Goal: Check status

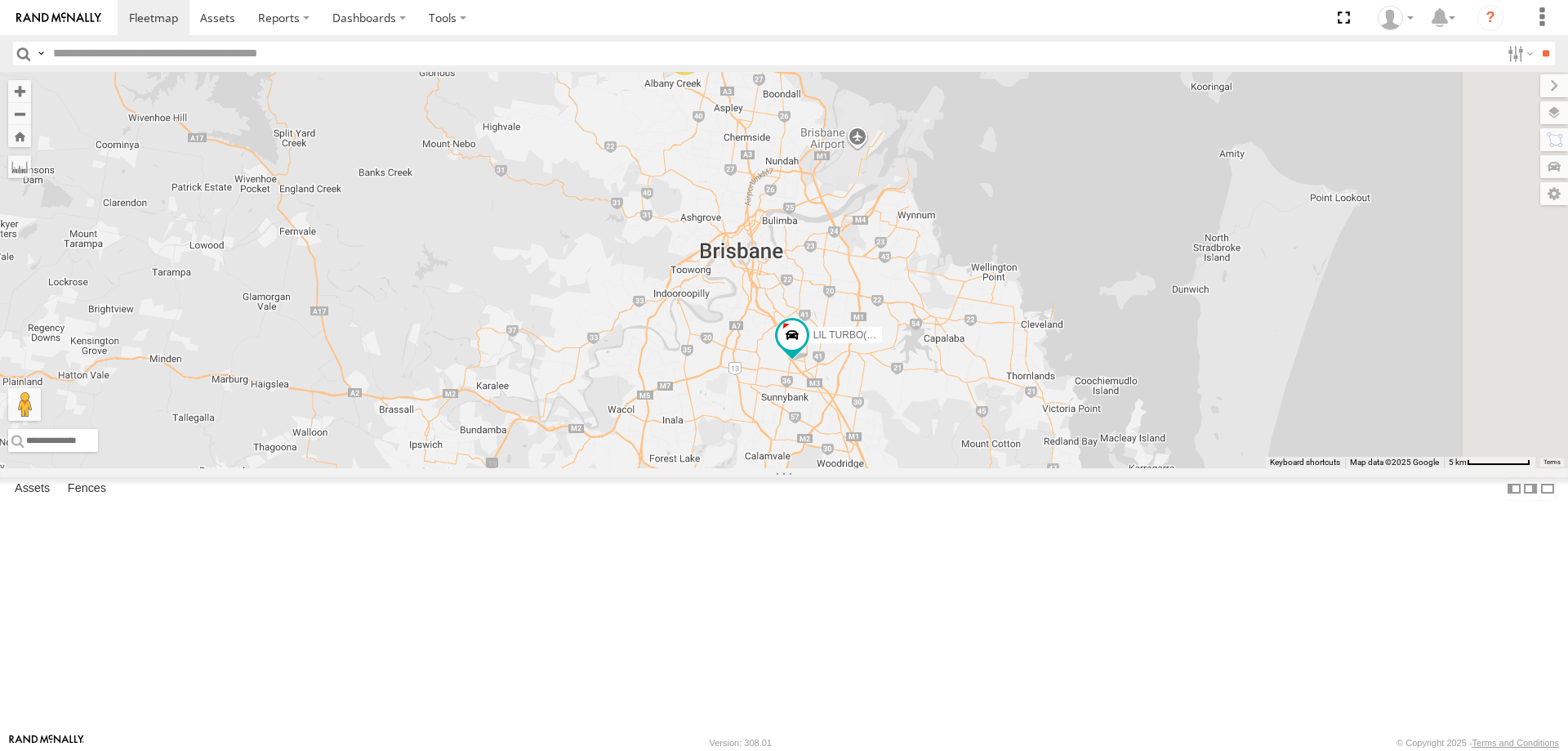
drag, startPoint x: 996, startPoint y: 516, endPoint x: 948, endPoint y: 456, distance: 76.8
click at [948, 456] on div "2 LIL TURBO(SMALL TRUCK)" at bounding box center [784, 270] width 1568 height 396
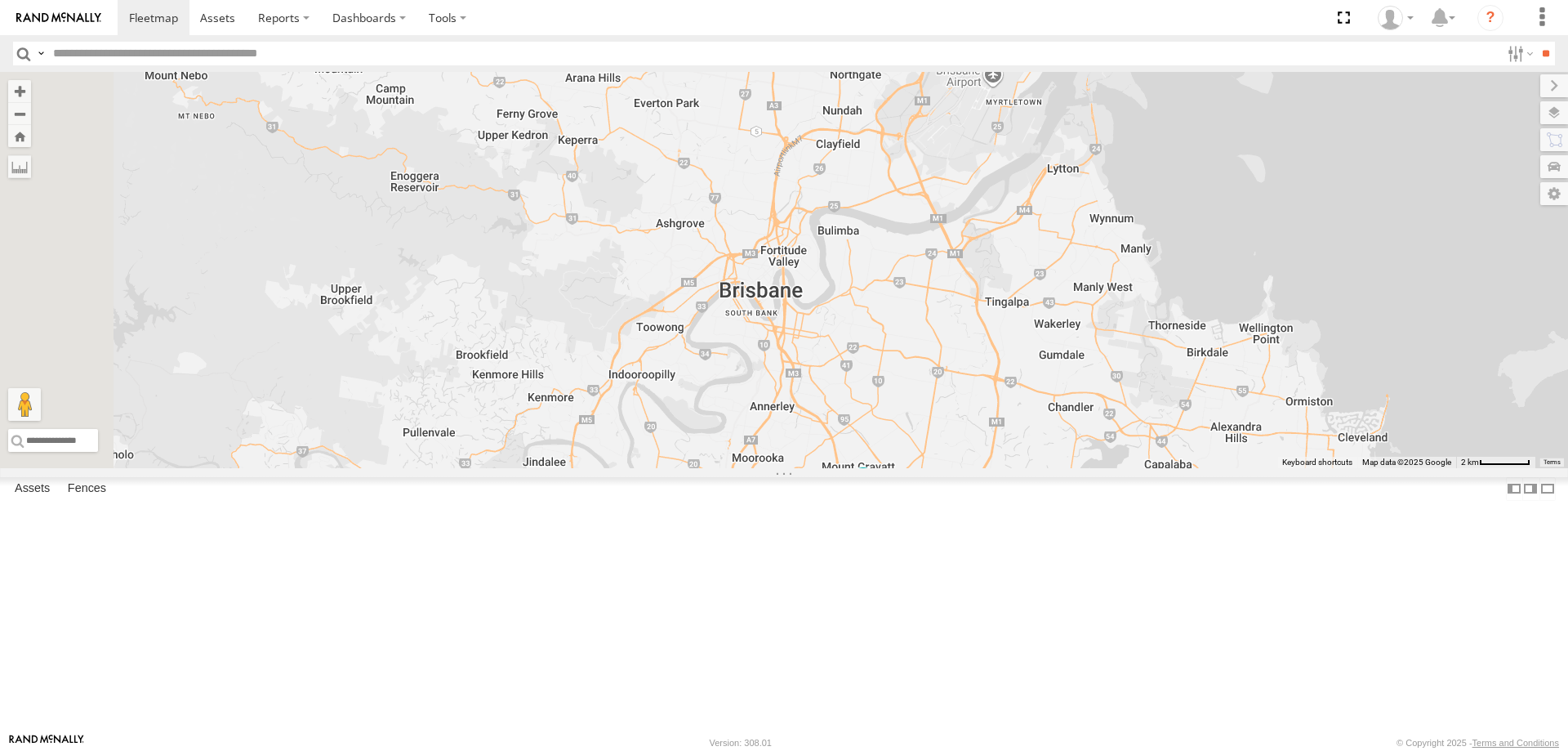
drag, startPoint x: 982, startPoint y: 371, endPoint x: 1073, endPoint y: 519, distance: 173.7
click at [1073, 468] on div "LIL TURBO(SMALL TRUCK)" at bounding box center [784, 270] width 1568 height 396
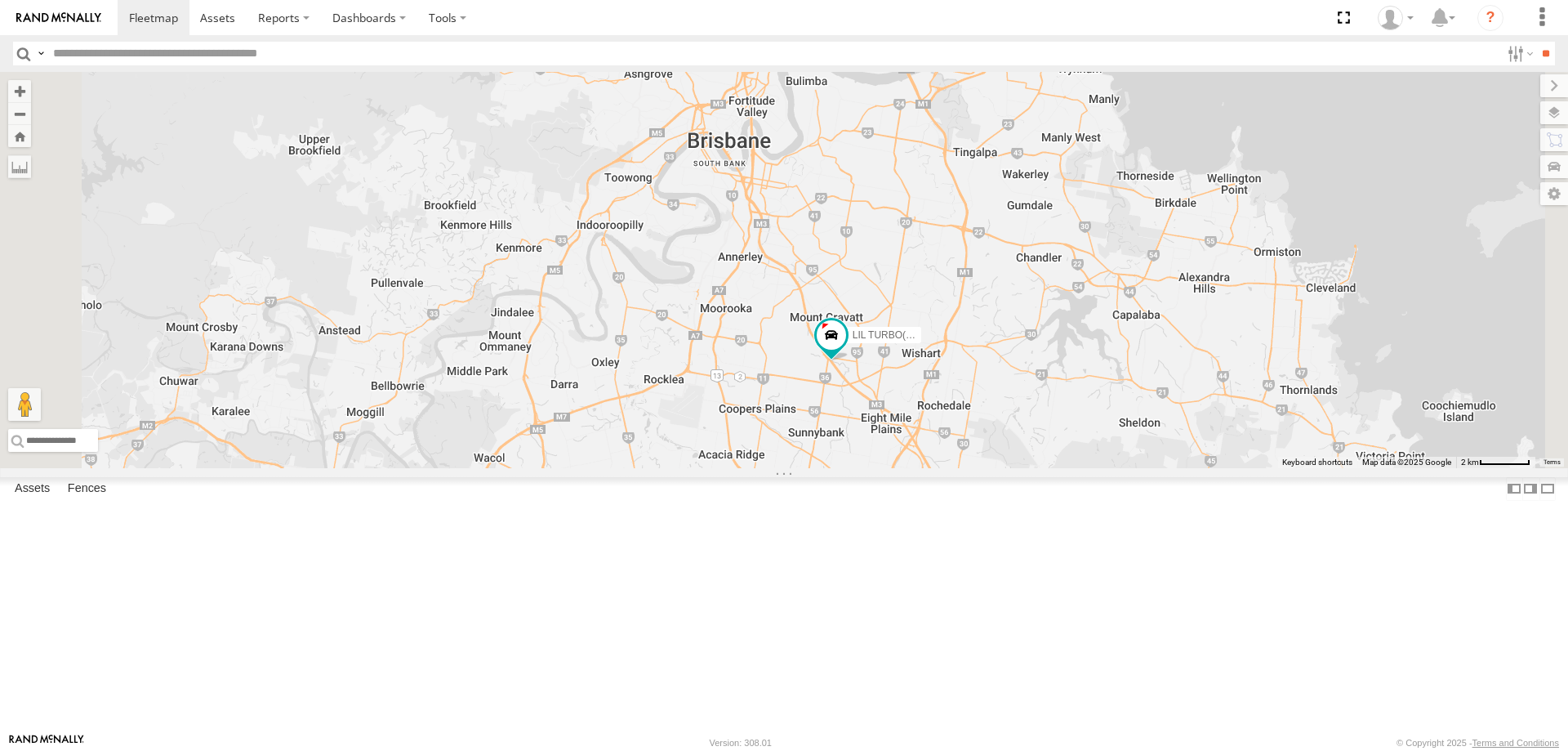
drag, startPoint x: 1047, startPoint y: 594, endPoint x: 1014, endPoint y: 441, distance: 156.5
click at [1014, 441] on div "LIL TURBO(SMALL TRUCK)" at bounding box center [784, 270] width 1568 height 396
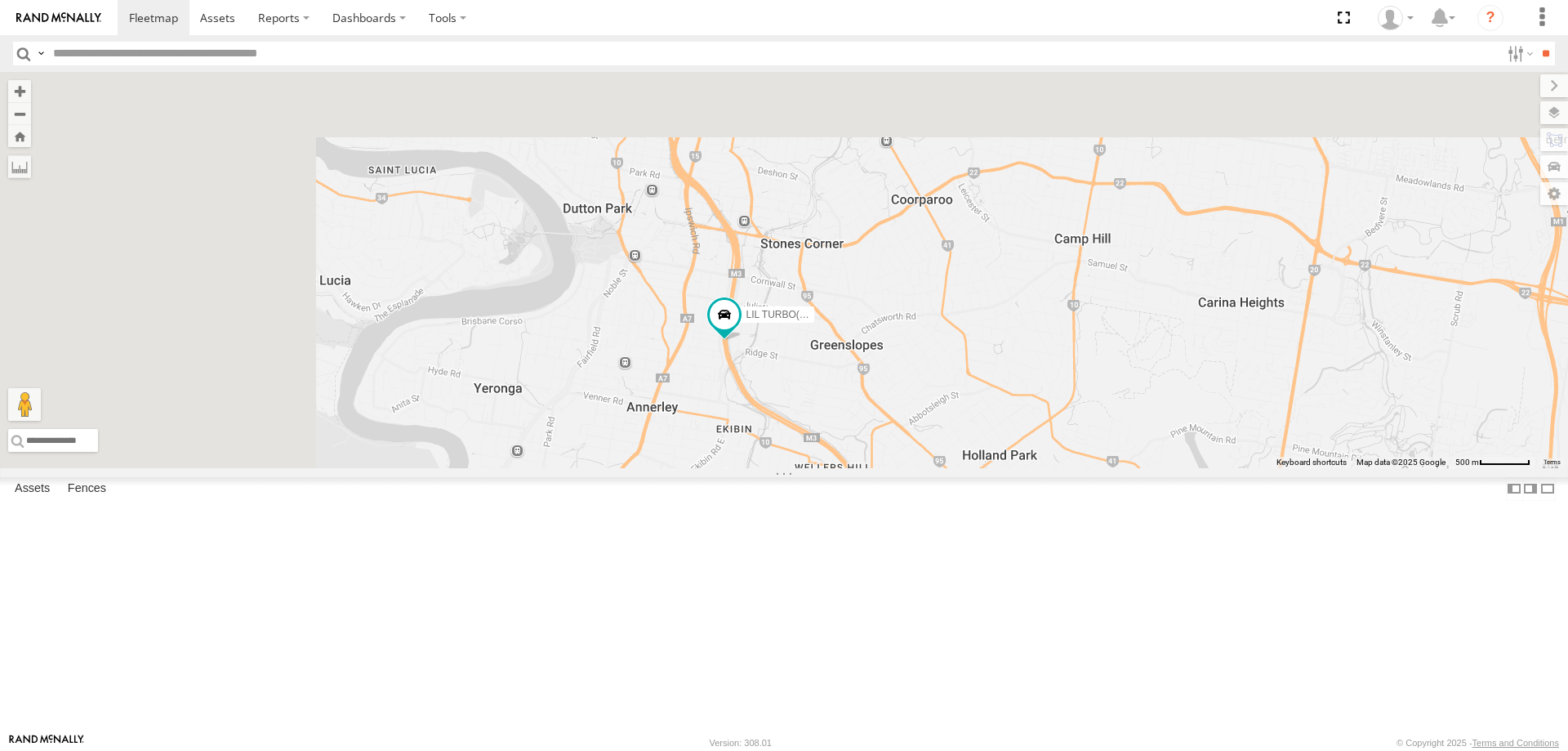
drag, startPoint x: 794, startPoint y: 250, endPoint x: 926, endPoint y: 658, distance: 428.8
click at [926, 468] on div "LIL TURBO(SMALL TRUCK)" at bounding box center [784, 270] width 1568 height 396
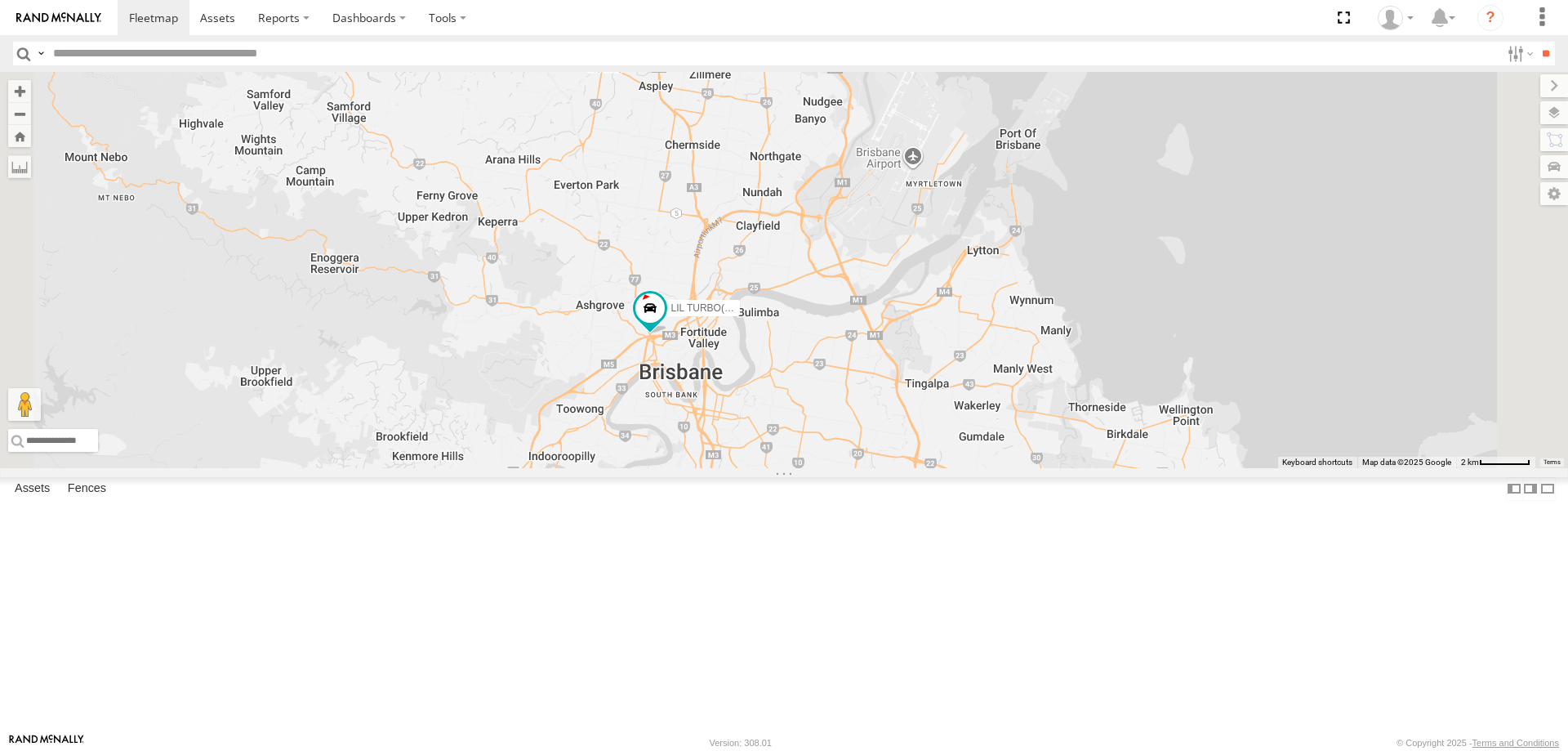
drag, startPoint x: 850, startPoint y: 408, endPoint x: 897, endPoint y: 570, distance: 168.7
click at [897, 468] on div "LIL TURBO(SMALL TRUCK)" at bounding box center [784, 270] width 1568 height 396
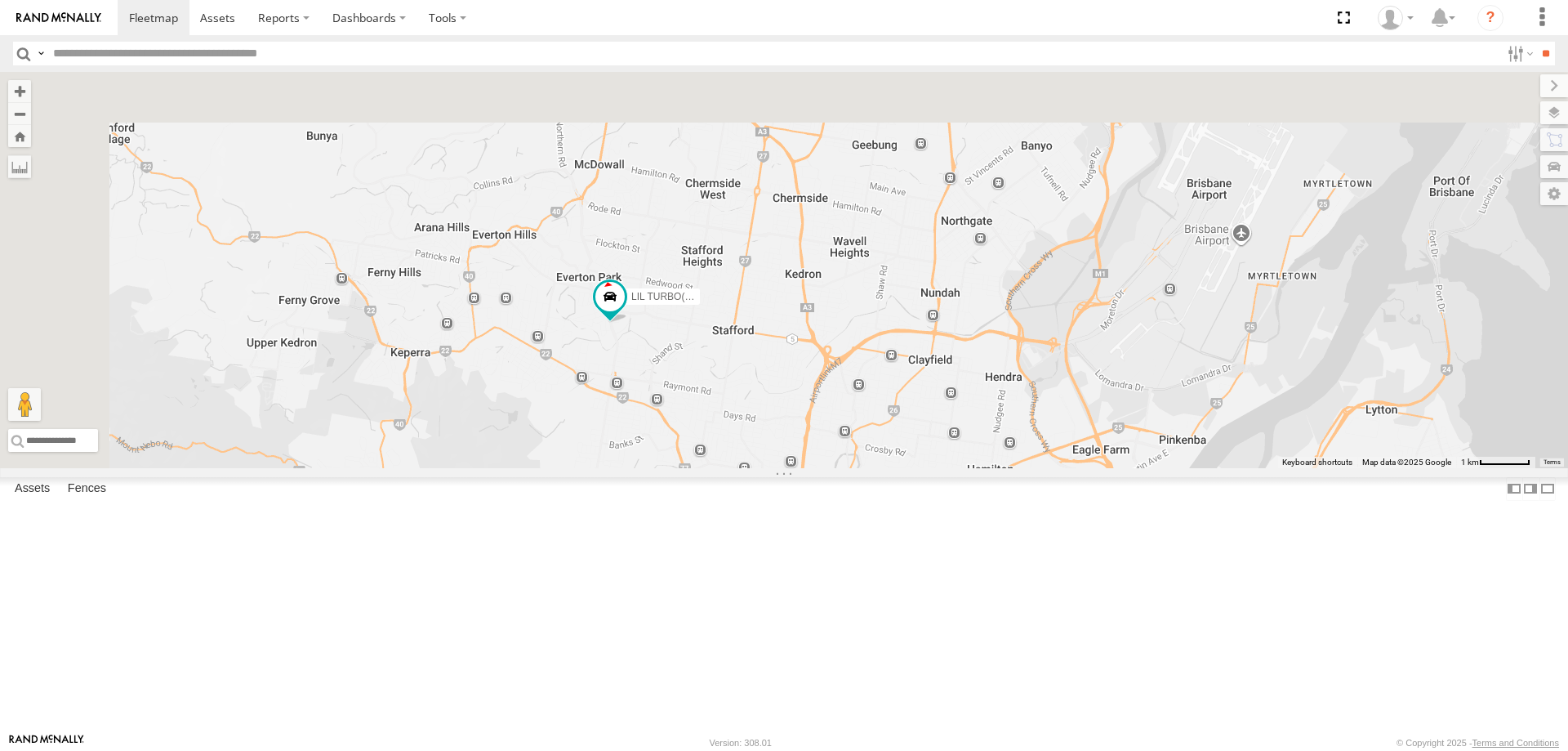
drag, startPoint x: 830, startPoint y: 298, endPoint x: 908, endPoint y: 621, distance: 332.3
click at [908, 468] on div "LIL TURBO(SMALL TRUCK)" at bounding box center [784, 270] width 1568 height 396
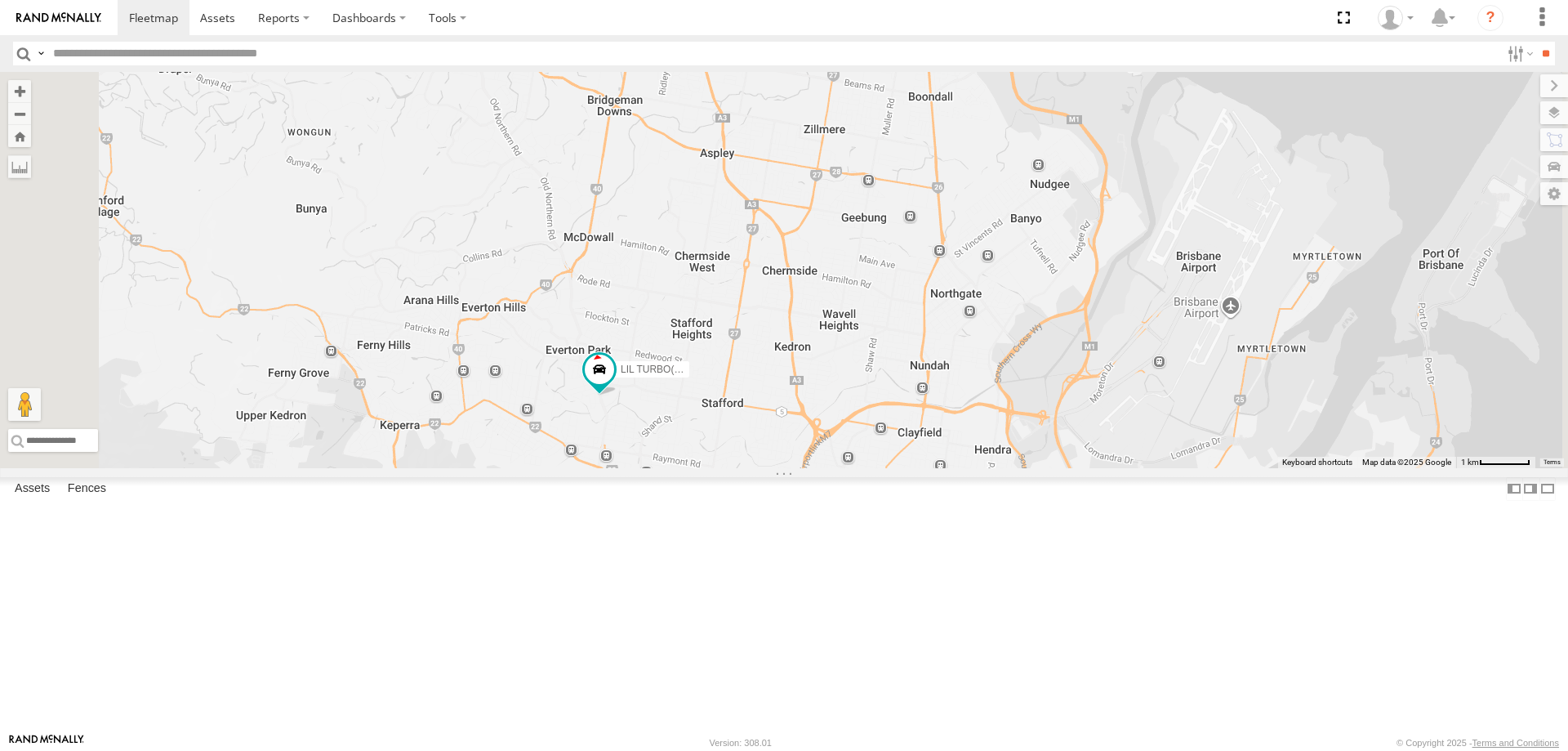
drag, startPoint x: 1113, startPoint y: 495, endPoint x: 1110, endPoint y: 570, distance: 75.1
click at [1110, 468] on div "LIL TURBO(SMALL TRUCK)" at bounding box center [784, 270] width 1568 height 396
click at [0, 0] on div "LIL TURBO(SMALL TRUCK) All Assets [GEOGRAPHIC_DATA] -27.40929 152.991 BIG [PERS…" at bounding box center [0, 0] width 0 height 0
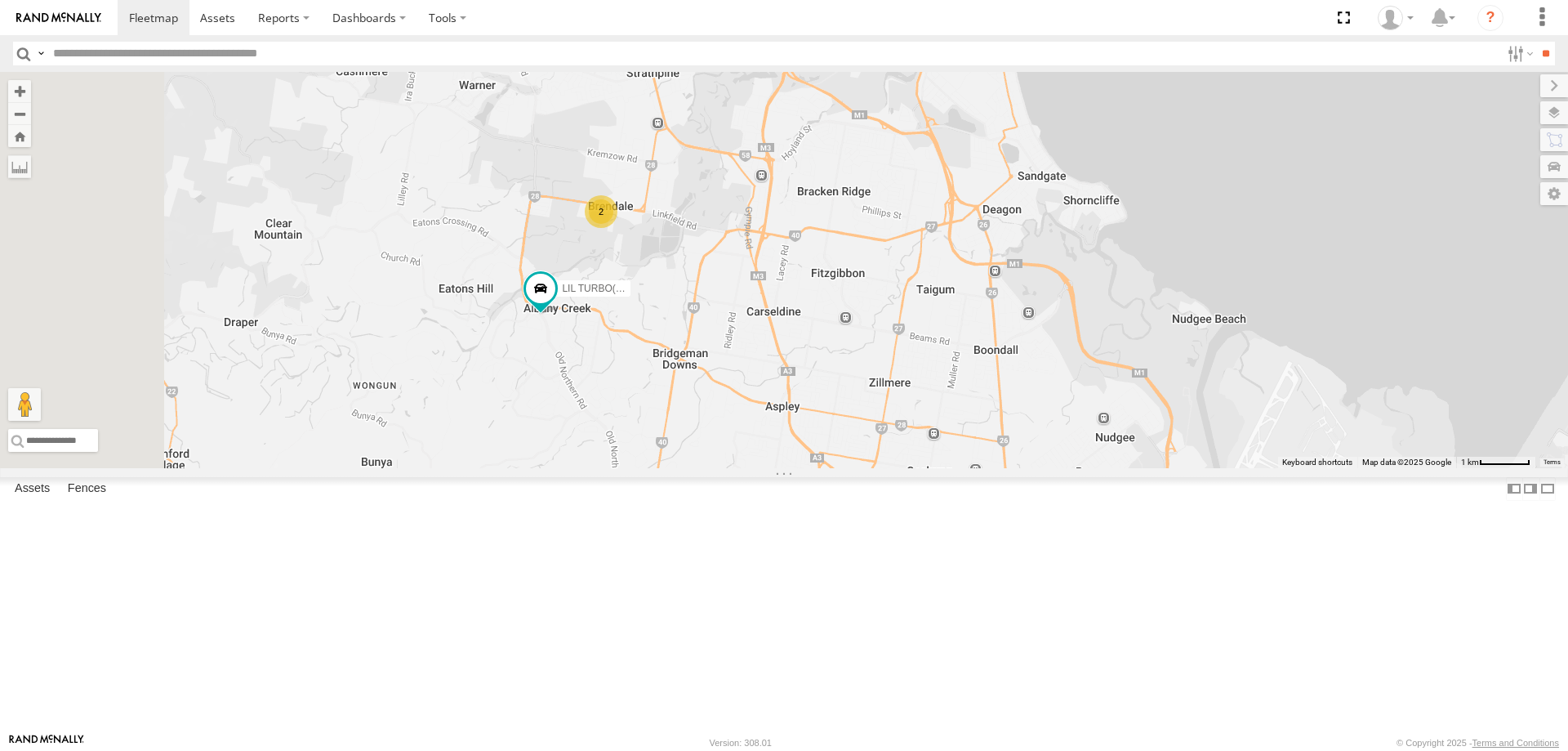
drag, startPoint x: 742, startPoint y: 245, endPoint x: 808, endPoint y: 504, distance: 267.3
click at [808, 468] on div "LIL TURBO(SMALL TRUCK) 2" at bounding box center [784, 270] width 1568 height 396
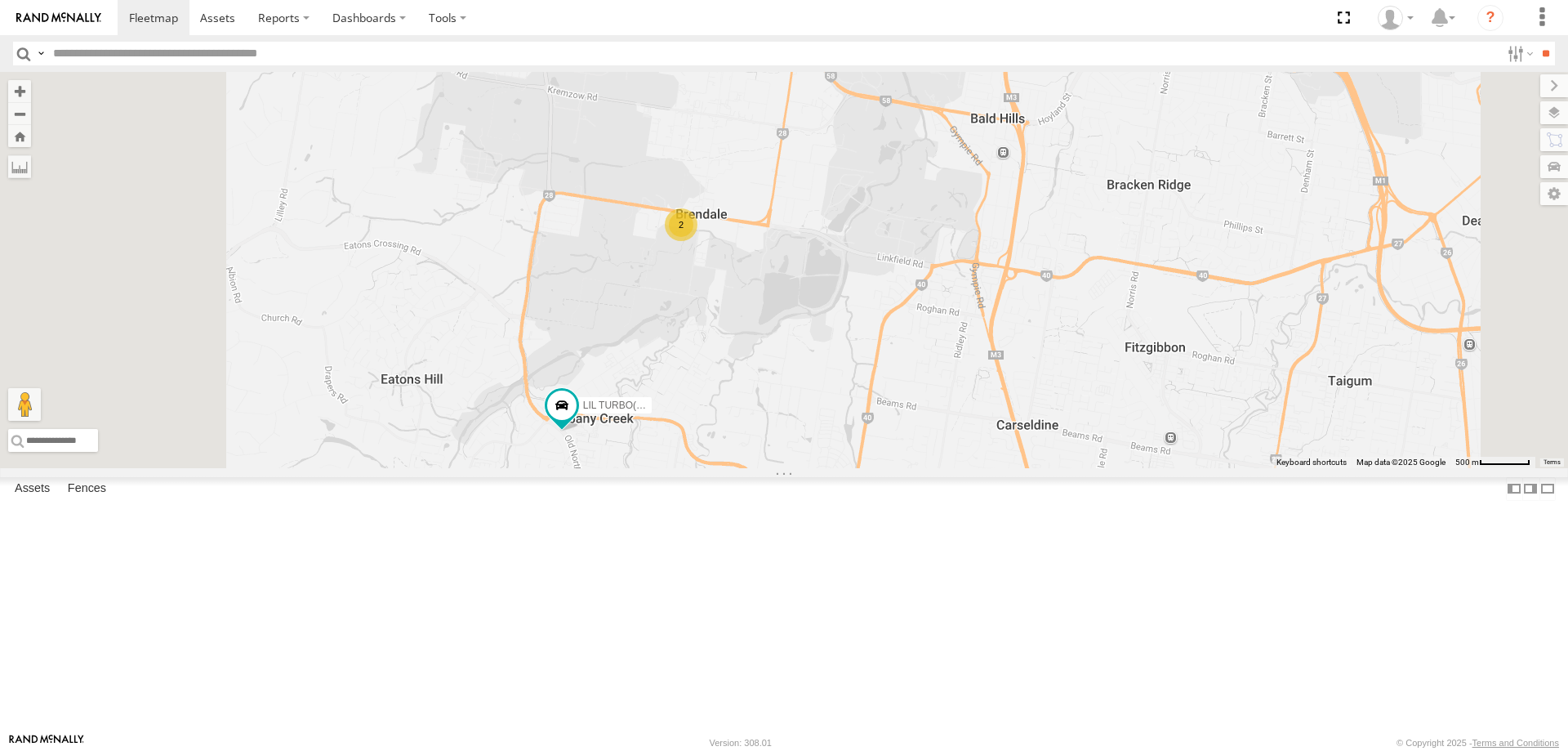
drag, startPoint x: 831, startPoint y: 525, endPoint x: 879, endPoint y: 613, distance: 100.2
click at [879, 468] on div "LIL TURBO(SMALL TRUCK) 2" at bounding box center [784, 270] width 1568 height 396
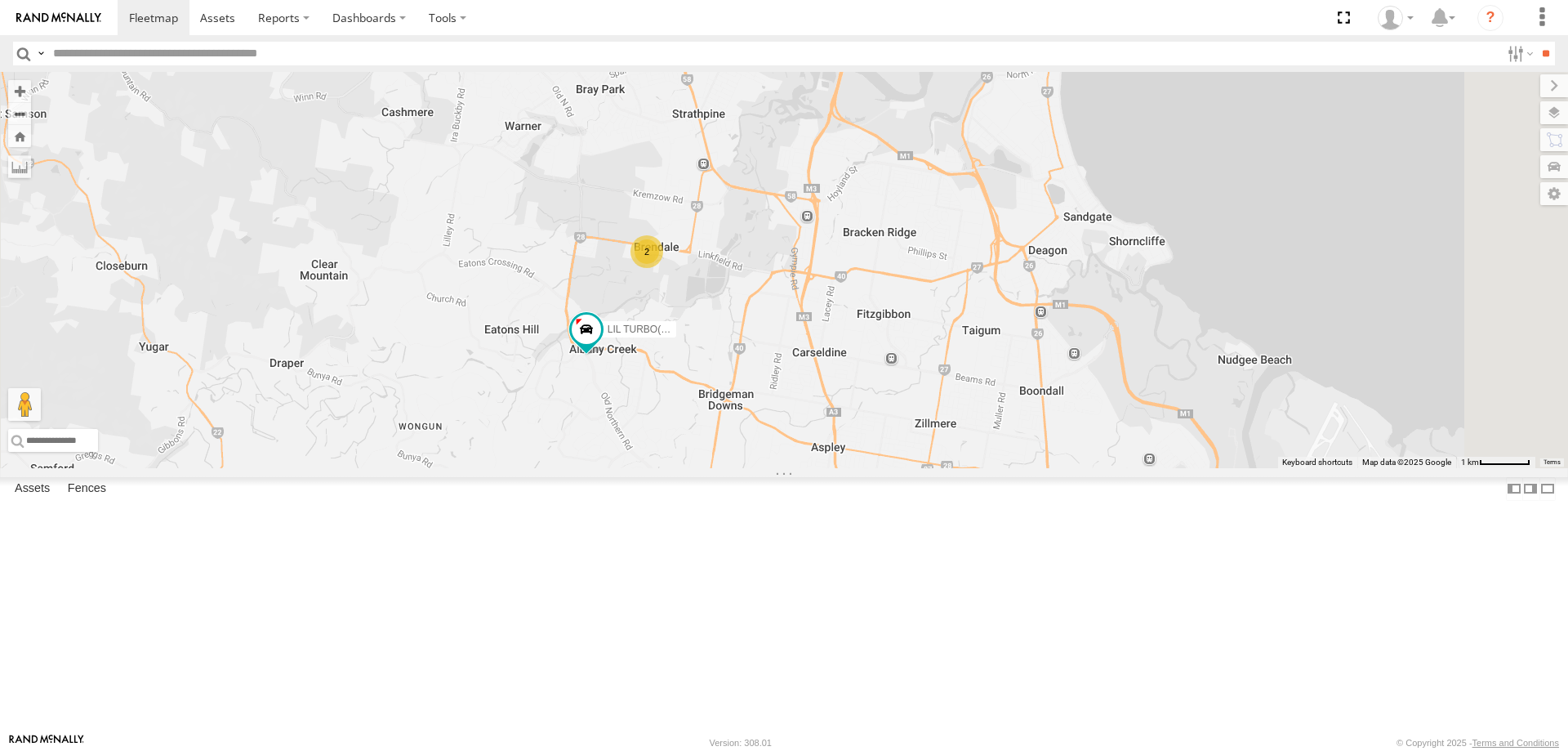
drag, startPoint x: 1032, startPoint y: 557, endPoint x: 1021, endPoint y: 461, distance: 96.6
click at [1021, 461] on div "LIL TURBO(SMALL TRUCK) 2" at bounding box center [784, 270] width 1568 height 396
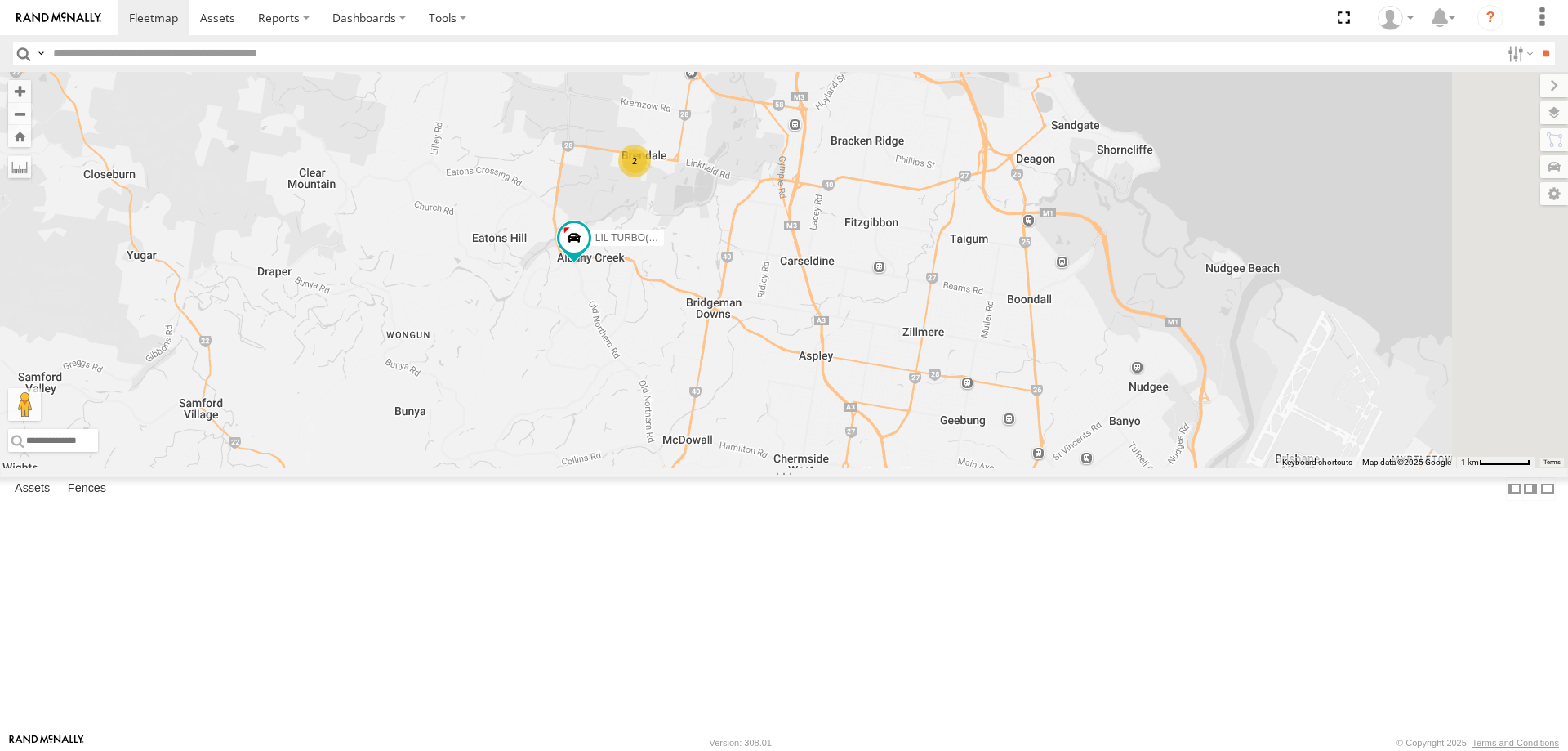
drag, startPoint x: 841, startPoint y: 564, endPoint x: 827, endPoint y: 465, distance: 100.0
click at [827, 465] on div "LIL TURBO(SMALL TRUCK) 2" at bounding box center [784, 270] width 1568 height 396
drag, startPoint x: 790, startPoint y: 436, endPoint x: 851, endPoint y: 495, distance: 84.9
click at [851, 468] on div "LIL TURBO(SMALL TRUCK) 2" at bounding box center [784, 270] width 1568 height 396
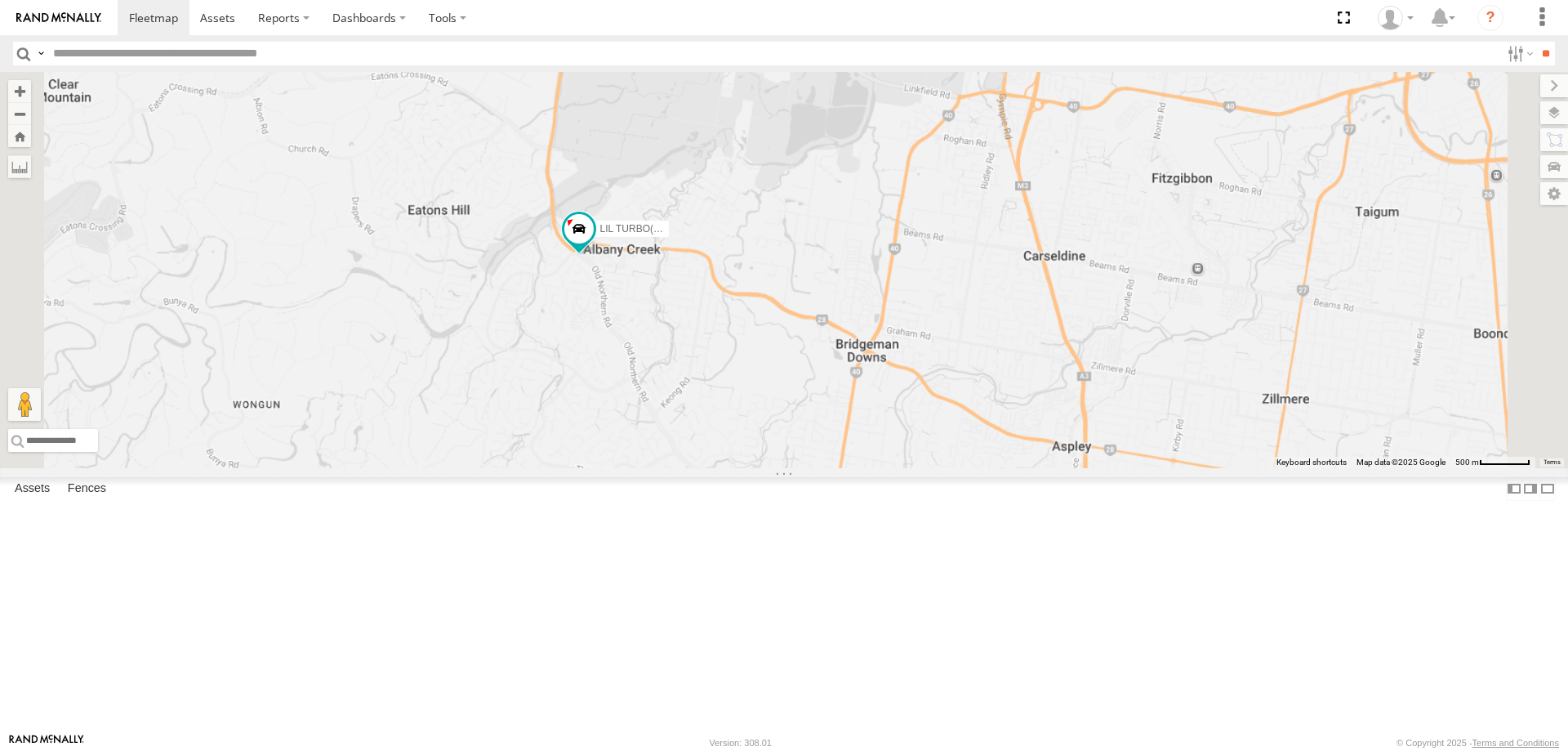
drag, startPoint x: 839, startPoint y: 339, endPoint x: 856, endPoint y: 439, distance: 101.4
click at [856, 439] on div "LIL TURBO(SMALL TRUCK) 2" at bounding box center [784, 270] width 1568 height 396
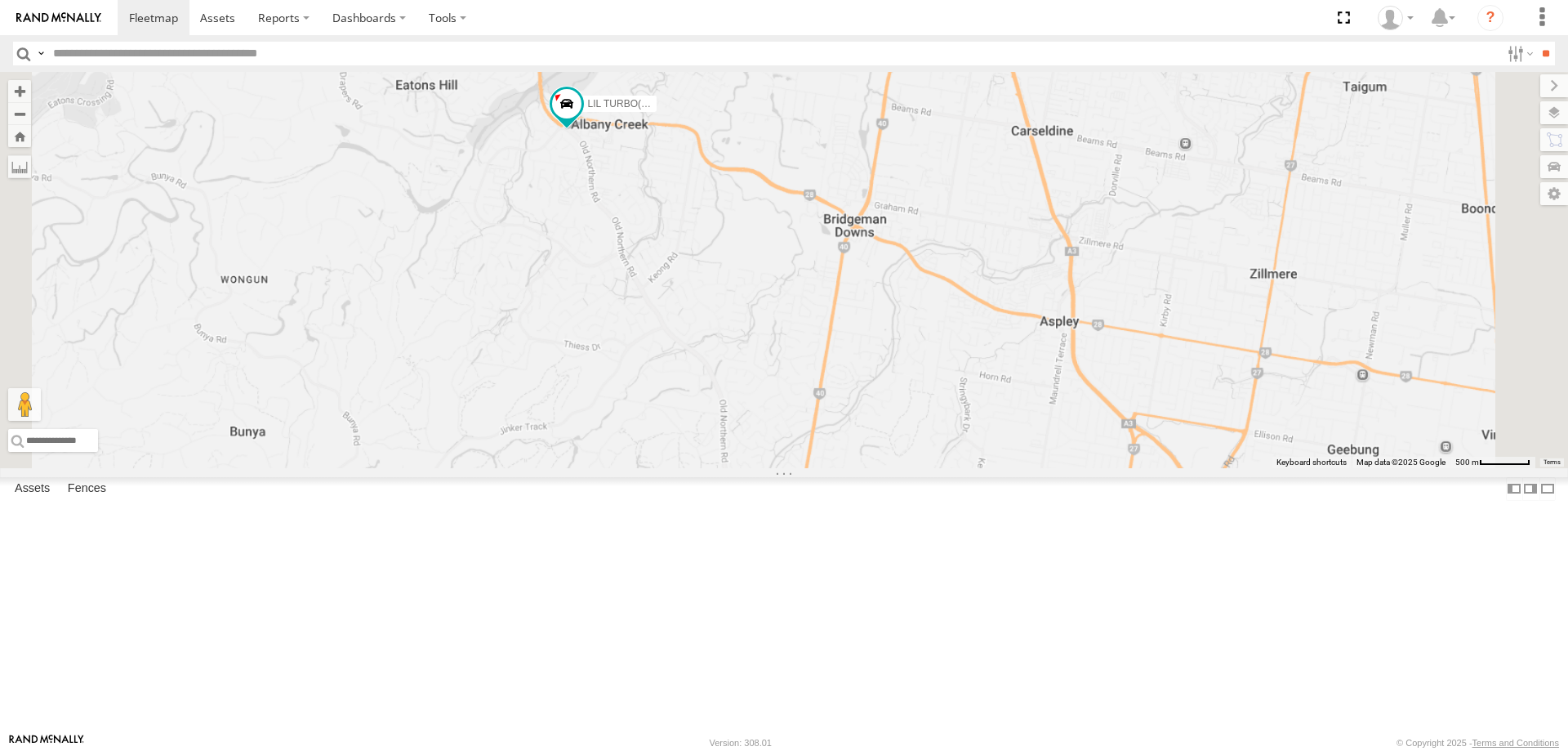
drag, startPoint x: 774, startPoint y: 478, endPoint x: 765, endPoint y: 340, distance: 138.3
click at [766, 348] on div "LIL TURBO(SMALL TRUCK) 2" at bounding box center [784, 270] width 1568 height 396
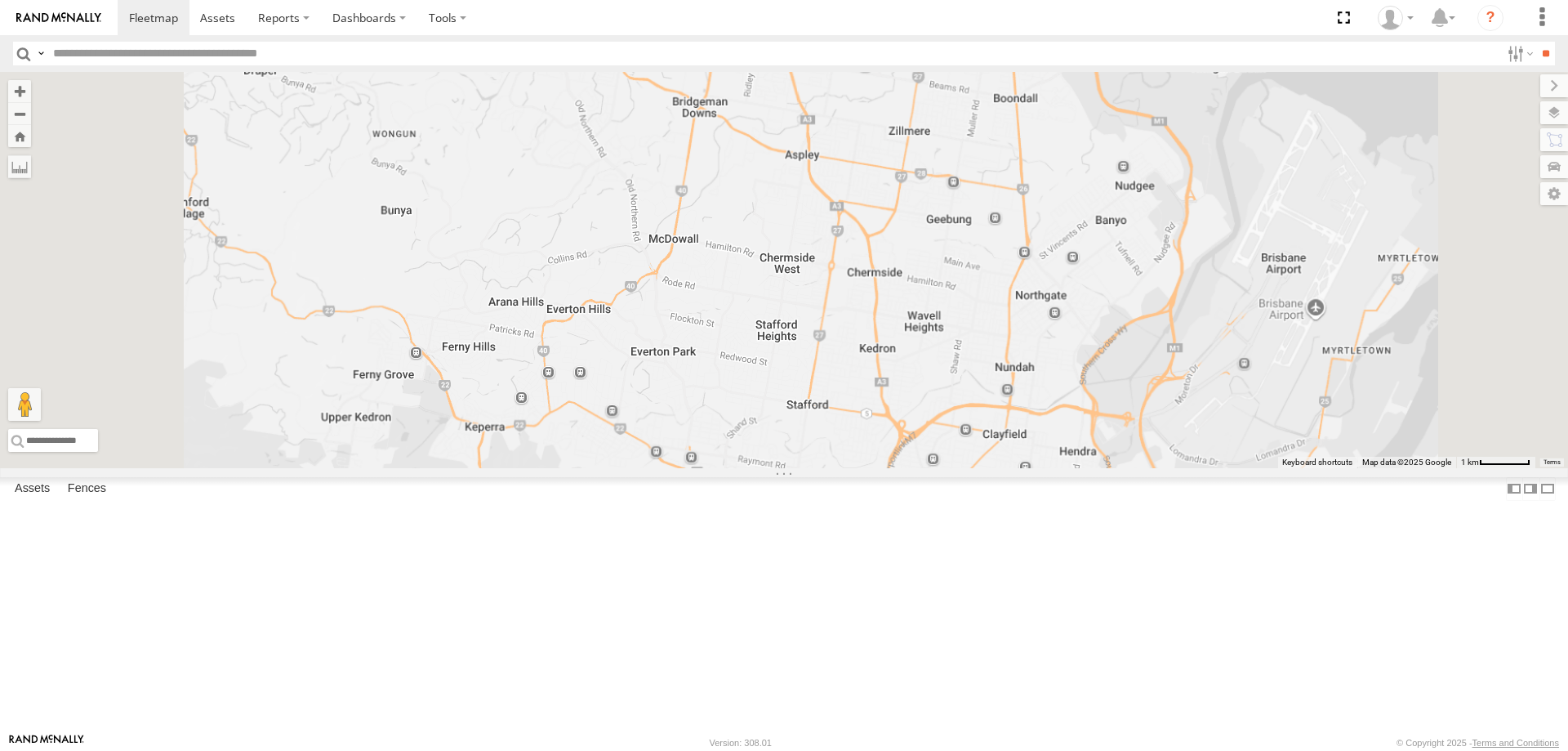
drag, startPoint x: 801, startPoint y: 412, endPoint x: 796, endPoint y: 308, distance: 104.1
click at [796, 308] on div "LIL TURBO(SMALL TRUCK) 2" at bounding box center [784, 270] width 1568 height 396
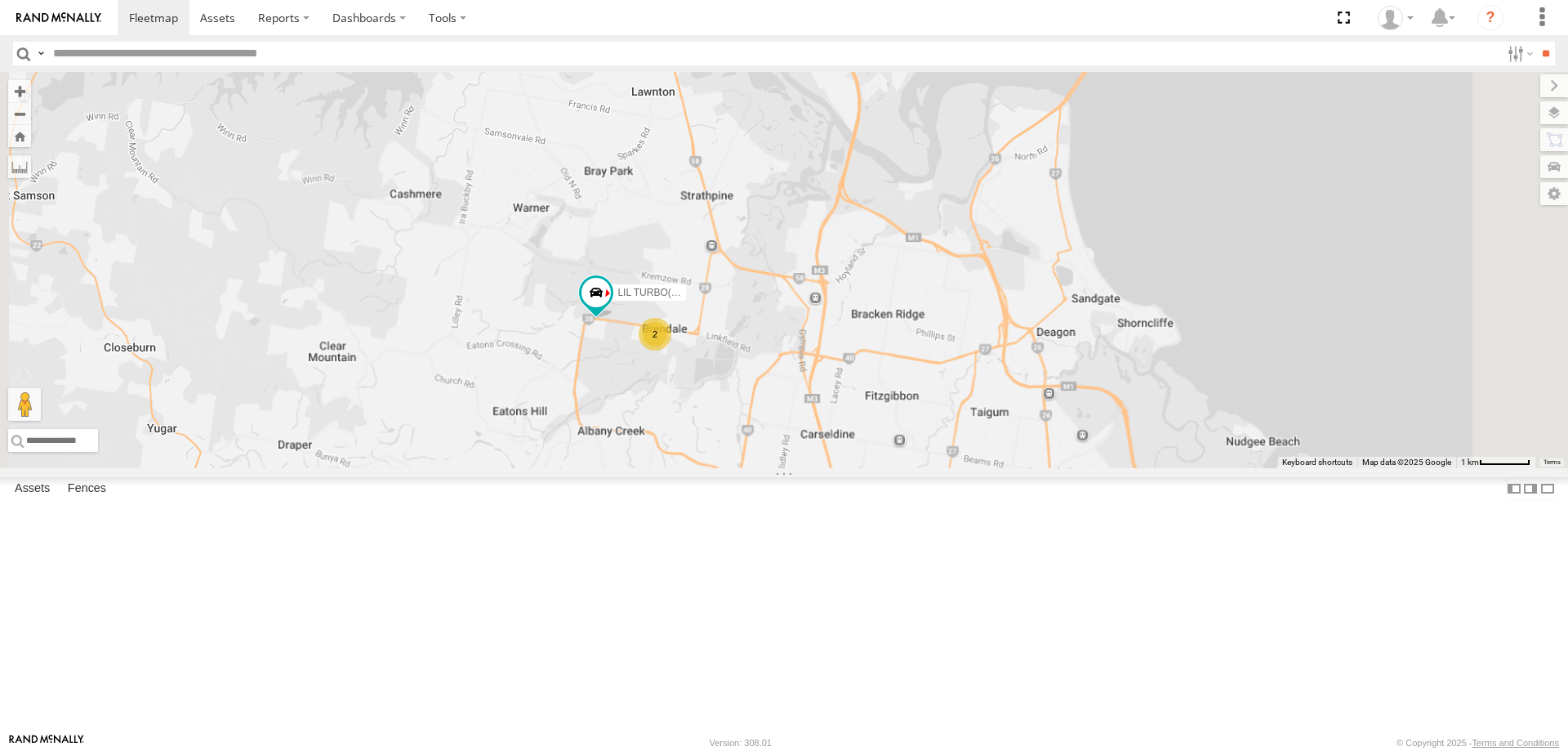
drag, startPoint x: 734, startPoint y: 234, endPoint x: 769, endPoint y: 612, distance: 379.6
click at [769, 468] on div "LIL TURBO(SMALL TRUCK) 2" at bounding box center [784, 270] width 1568 height 396
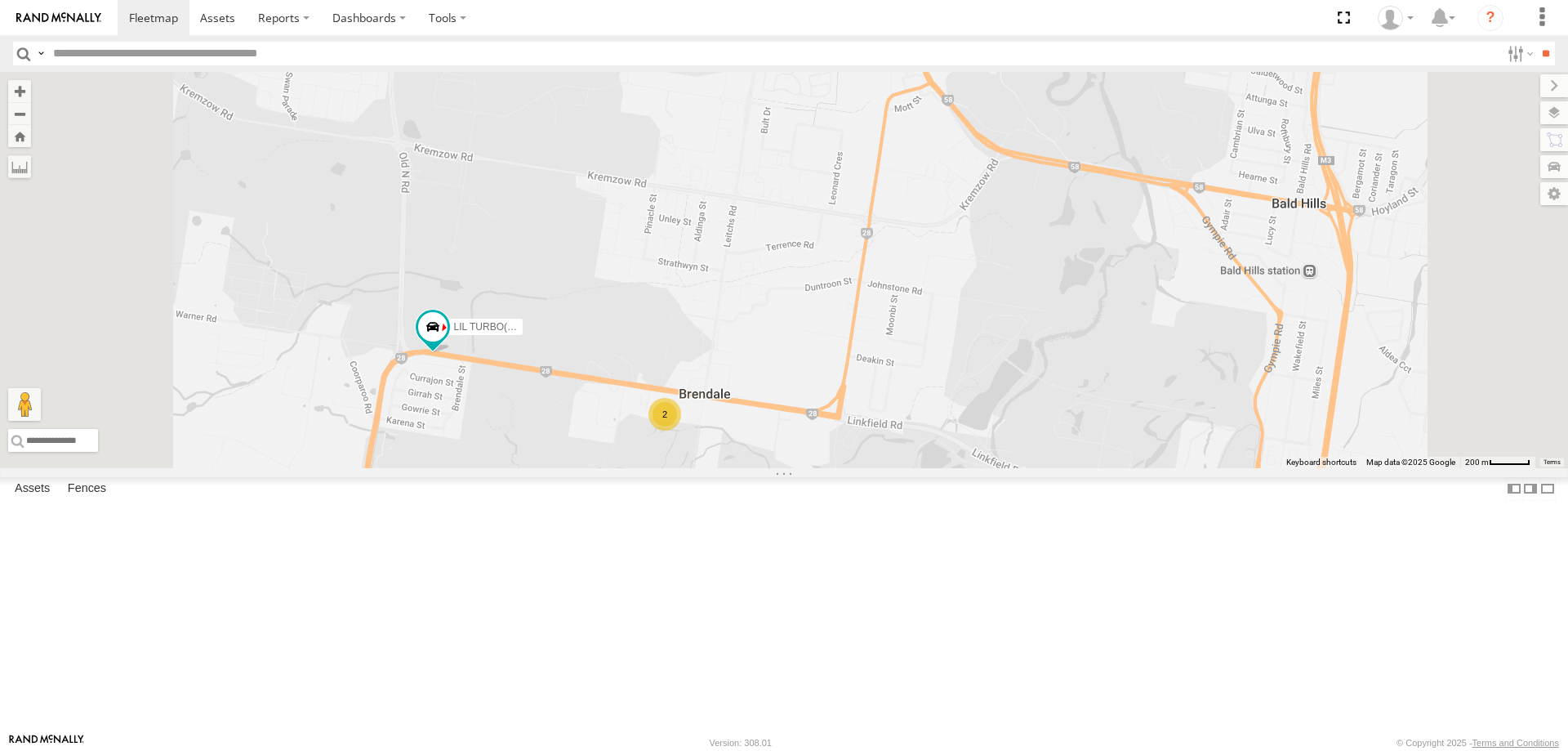
drag, startPoint x: 824, startPoint y: 487, endPoint x: 804, endPoint y: 488, distance: 20.0
click at [804, 468] on div "LIL TURBO(SMALL TRUCK) 2" at bounding box center [784, 270] width 1568 height 396
